Goal: Transaction & Acquisition: Purchase product/service

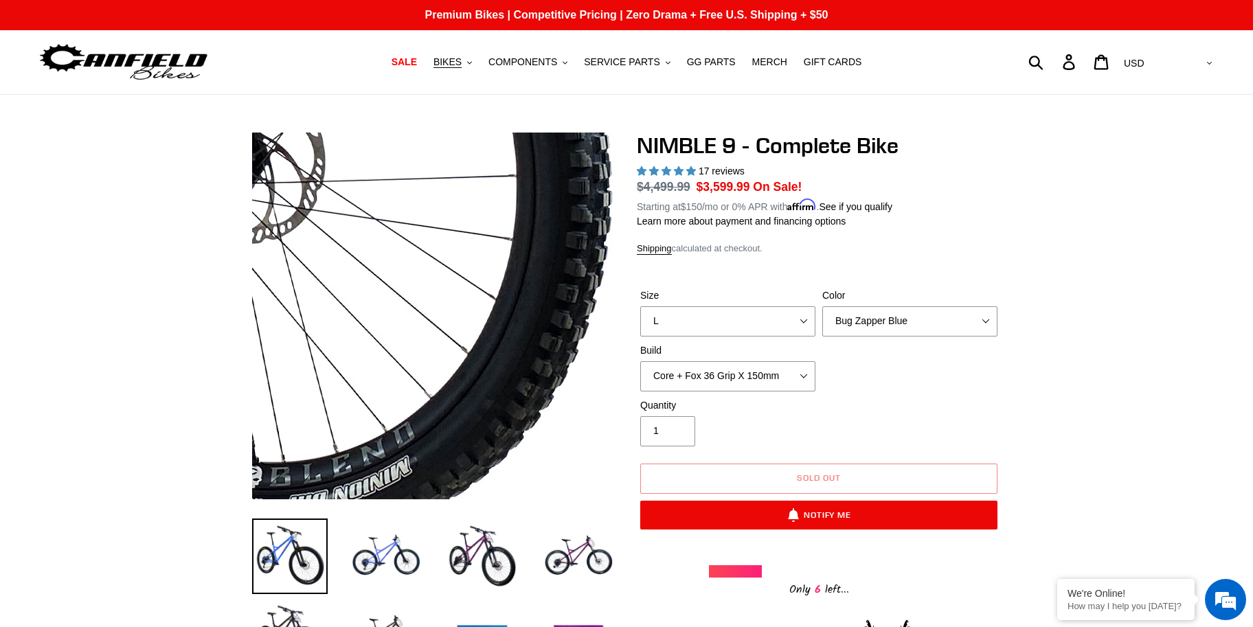
select select "L"
select select "highest-rating"
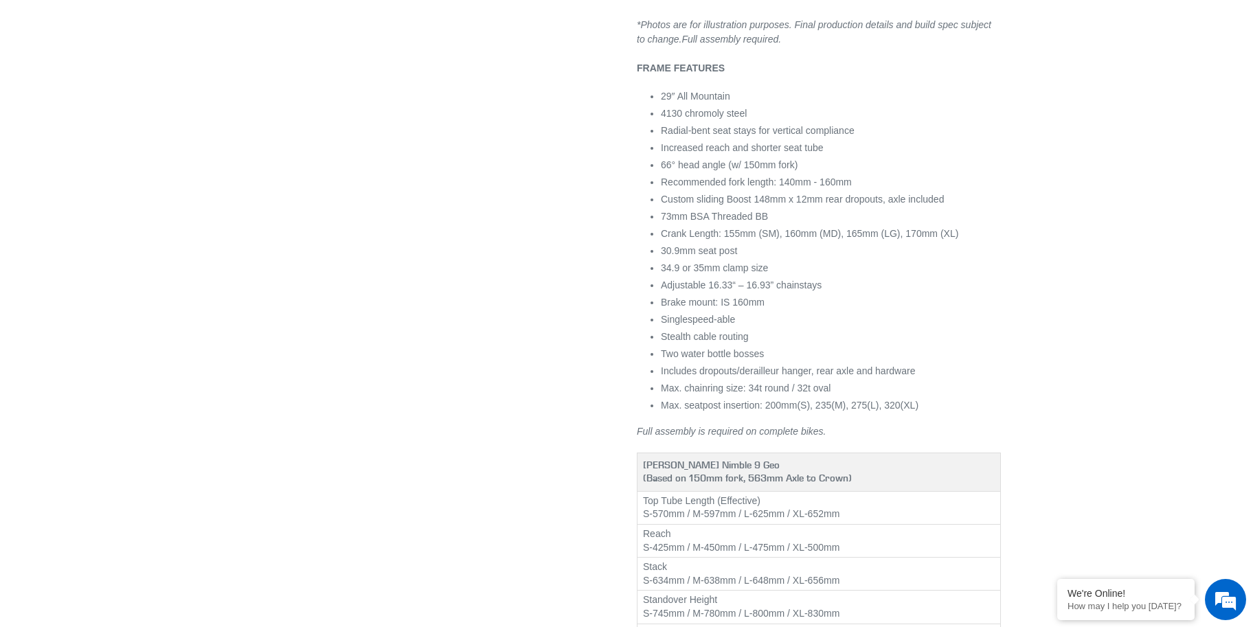
scroll to position [1767, 0]
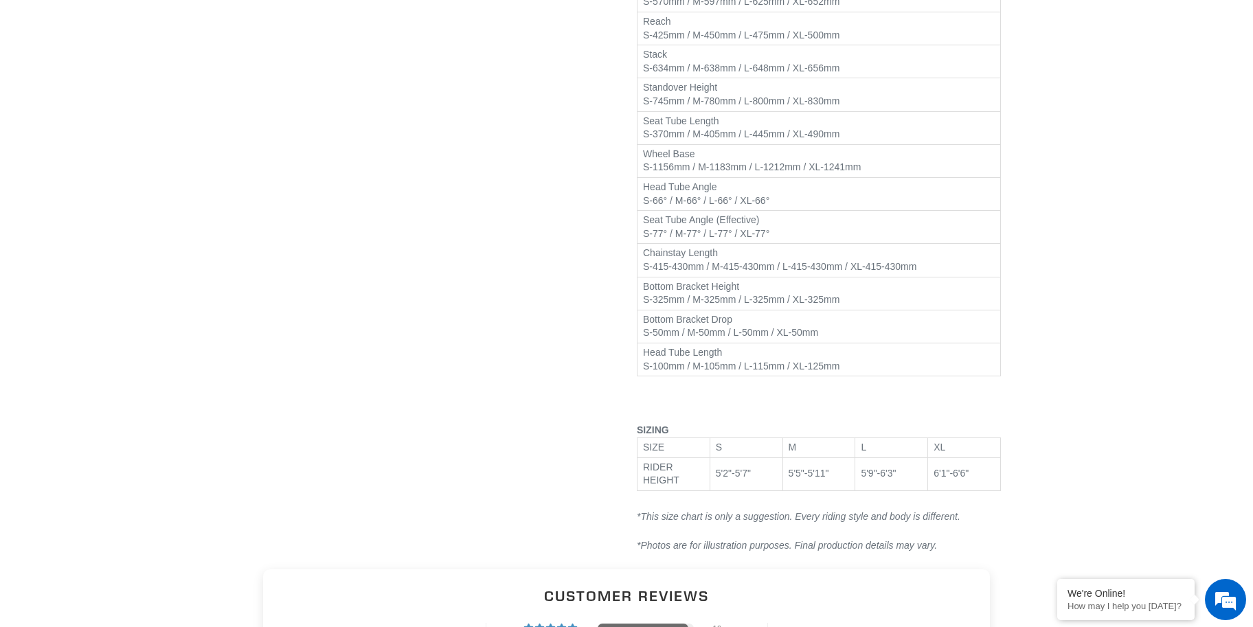
click at [843, 481] on div "5'5"-5'11"" at bounding box center [819, 474] width 61 height 14
drag, startPoint x: 843, startPoint y: 488, endPoint x: 791, endPoint y: 488, distance: 52.2
click at [791, 481] on div "5'5"-5'11"" at bounding box center [819, 474] width 61 height 14
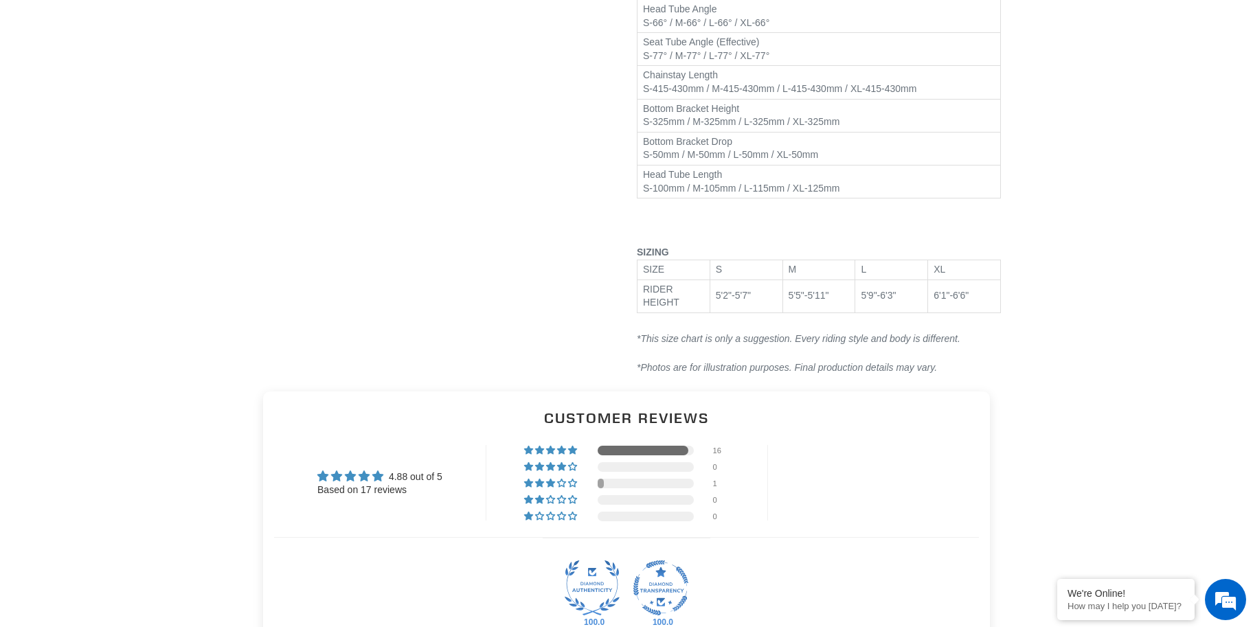
scroll to position [2016, 0]
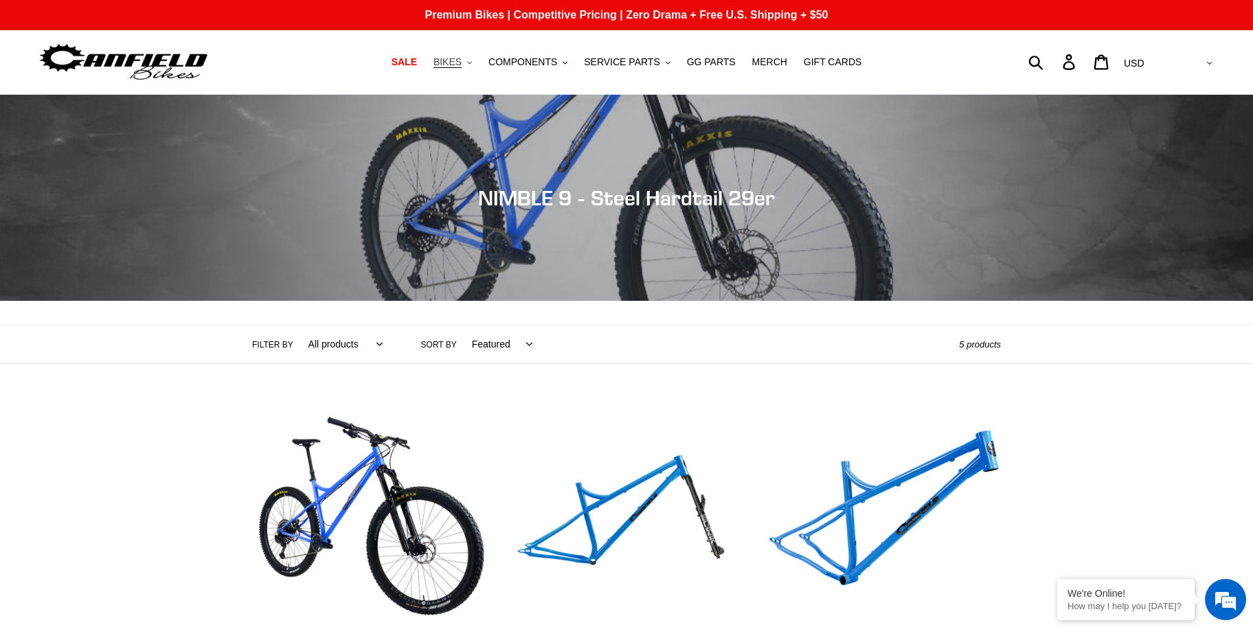
click at [457, 61] on span "BIKES" at bounding box center [448, 62] width 28 height 12
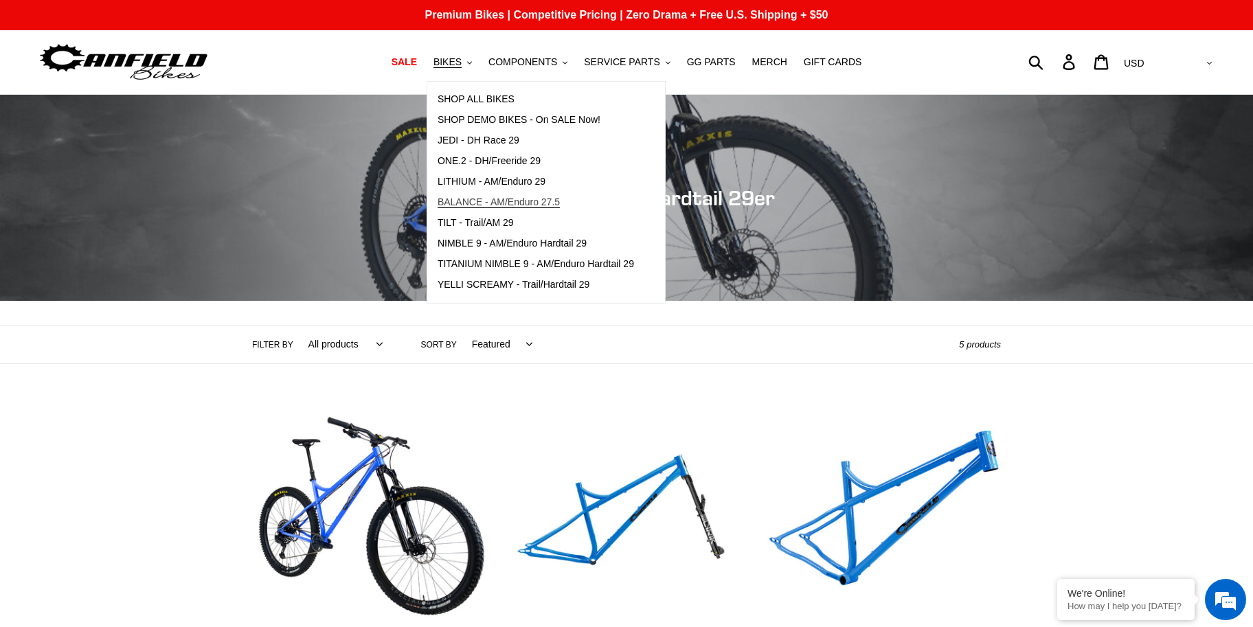
click at [534, 203] on span "BALANCE - AM/Enduro 27.5" at bounding box center [499, 202] width 122 height 12
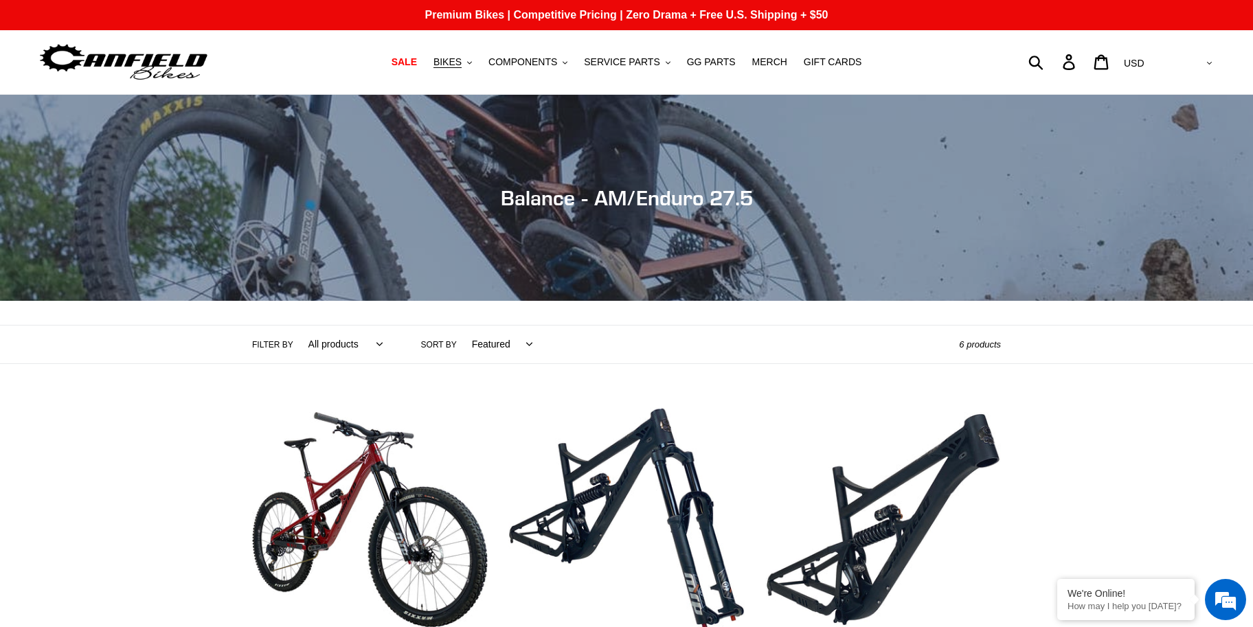
scroll to position [450, 0]
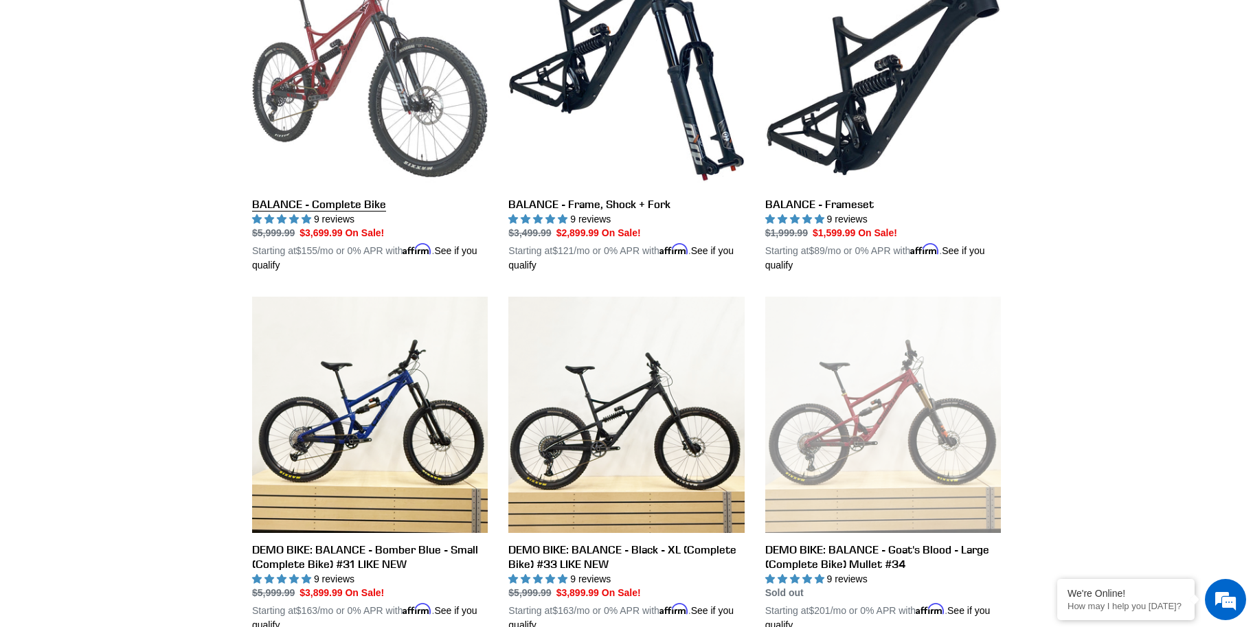
click at [281, 104] on link "BALANCE - Complete Bike" at bounding box center [370, 113] width 236 height 322
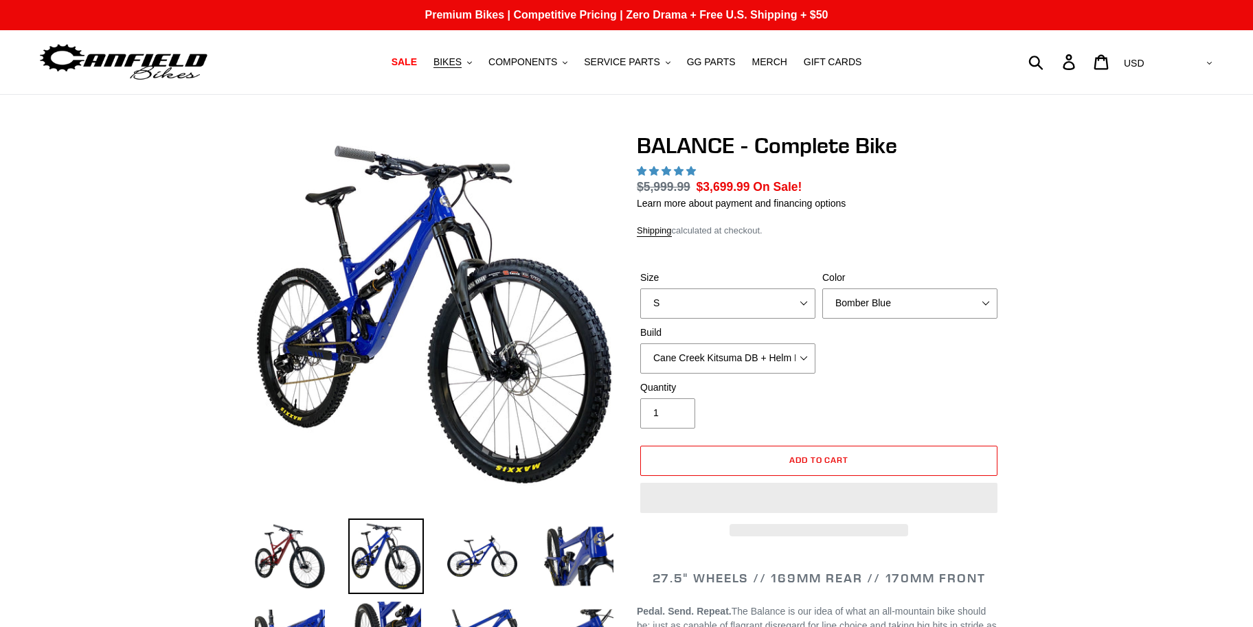
select select "highest-rating"
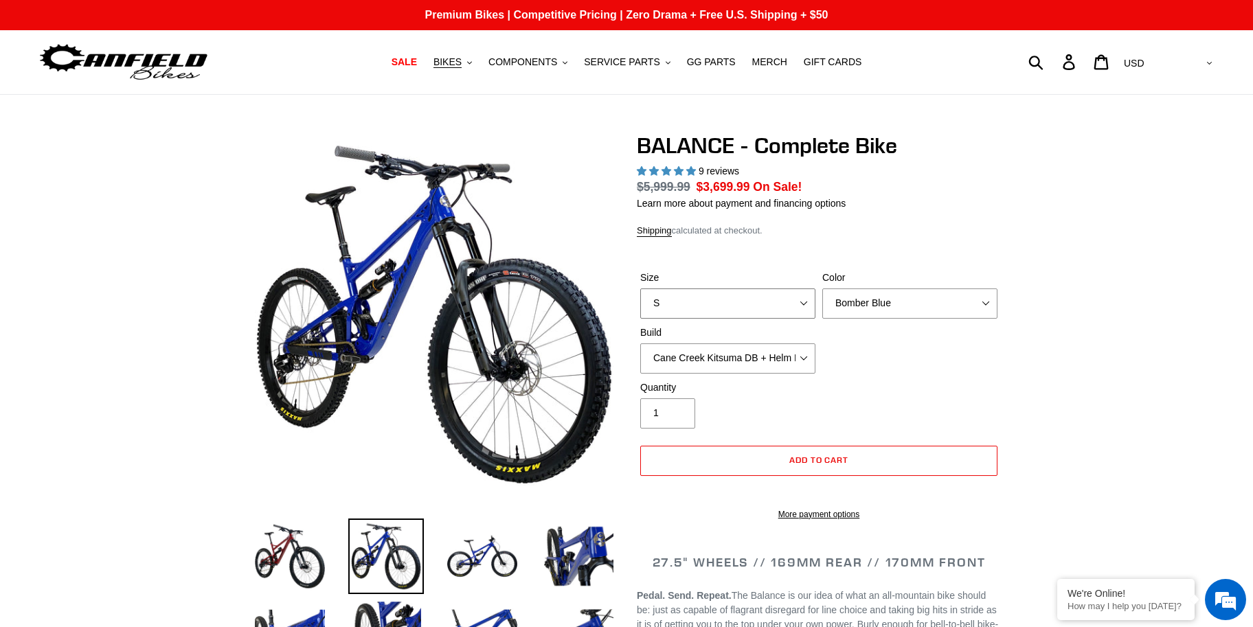
click at [686, 300] on select "S M L XL" at bounding box center [727, 304] width 175 height 30
select select "L"
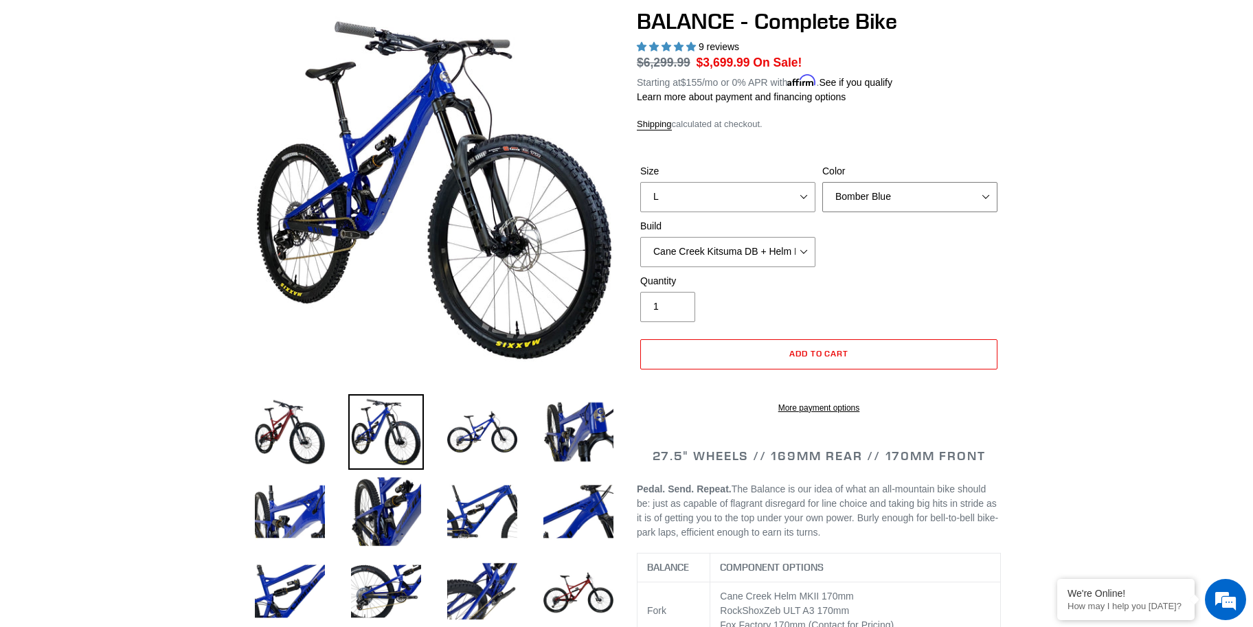
click at [873, 190] on select "Bomber Blue Goat's Blood Stealth Black" at bounding box center [909, 197] width 175 height 30
select select "Goat's Blood"
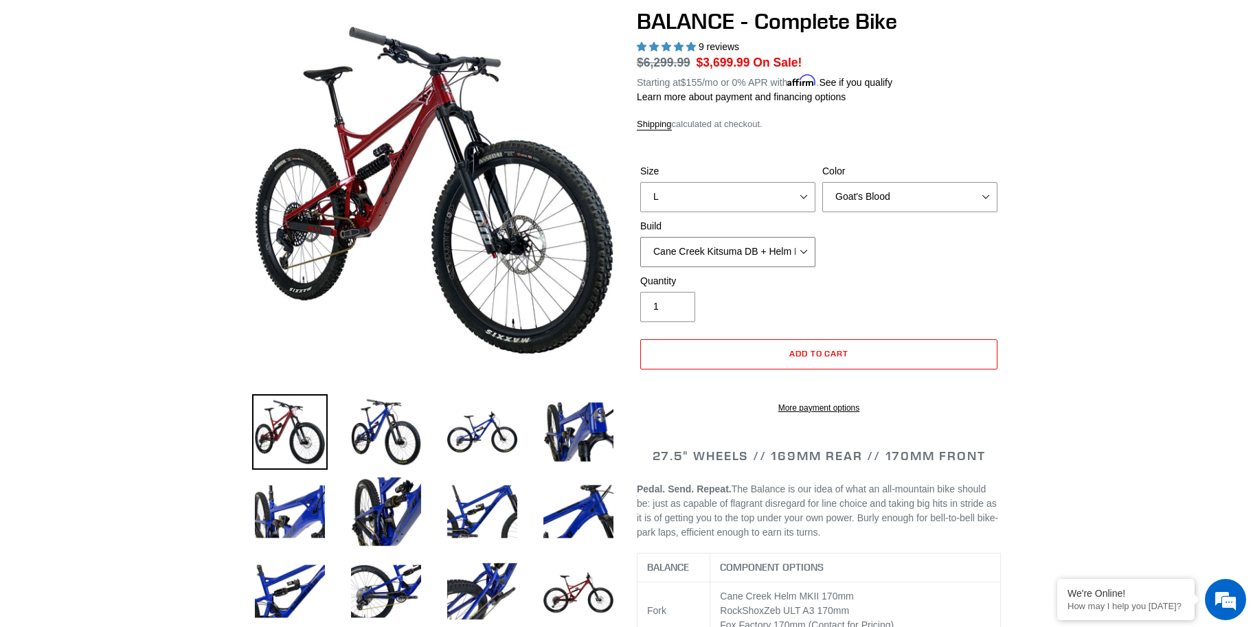
click at [742, 249] on select "Cane Creek Kitsuma DB + Helm MKII + SRAM GX Cane Creek Kitsuma DB + Helm MKII +…" at bounding box center [727, 252] width 175 height 30
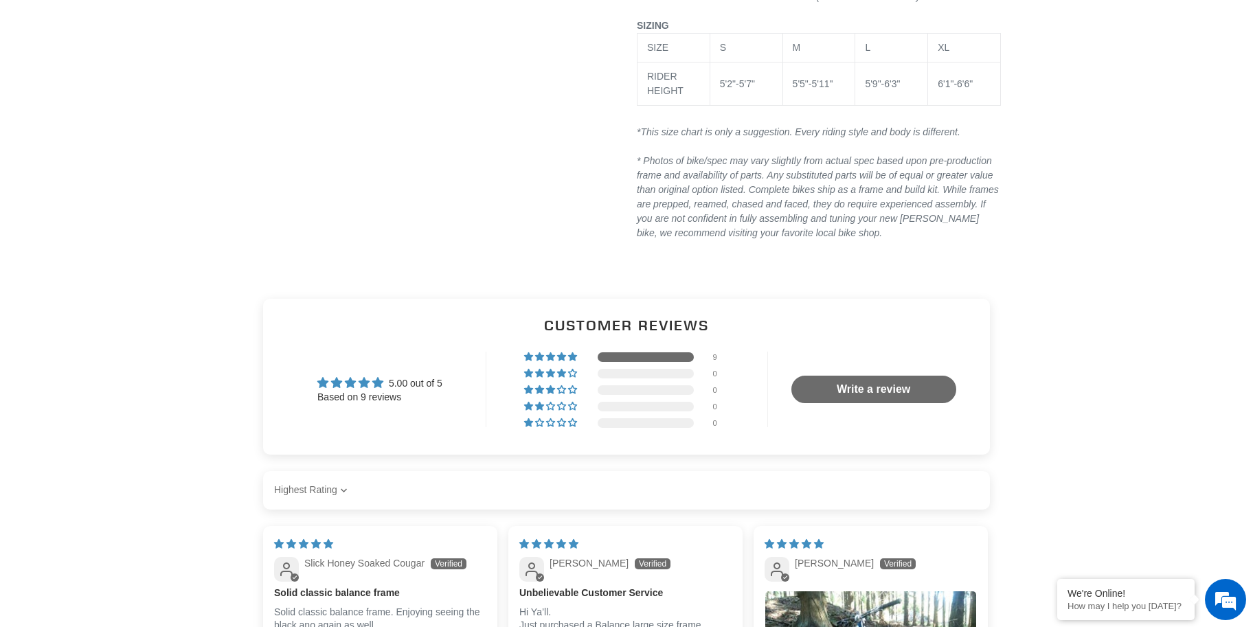
scroll to position [2811, 0]
